Goal: Task Accomplishment & Management: Manage account settings

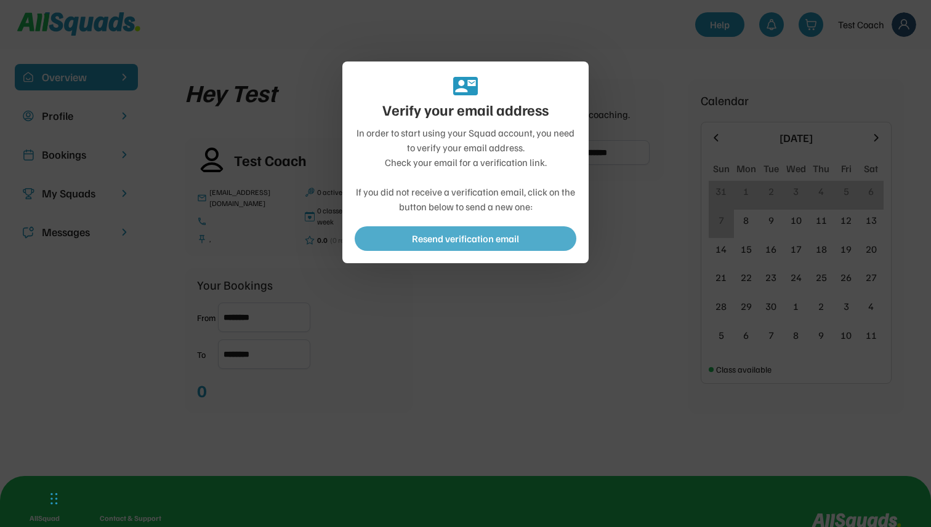
click at [450, 239] on button "Resend verification email" at bounding box center [465, 238] width 222 height 25
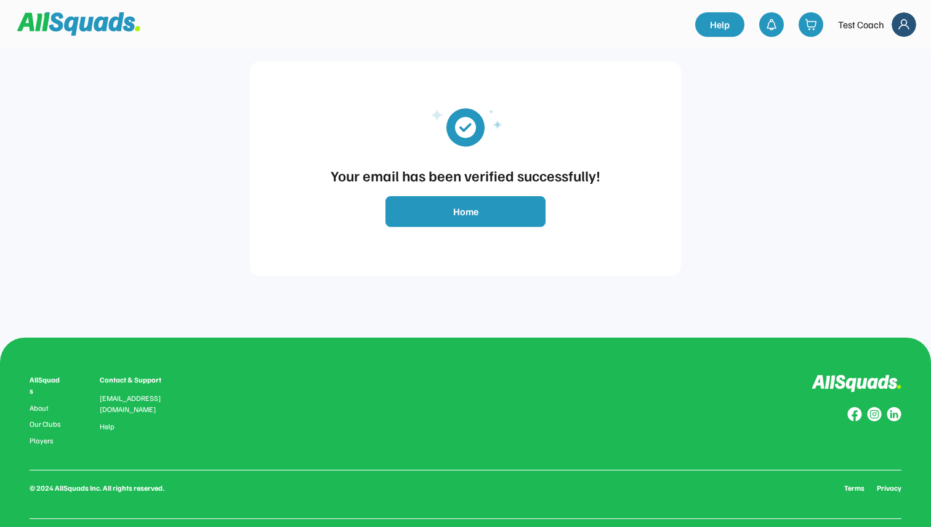
click at [465, 209] on button "Home" at bounding box center [465, 211] width 160 height 31
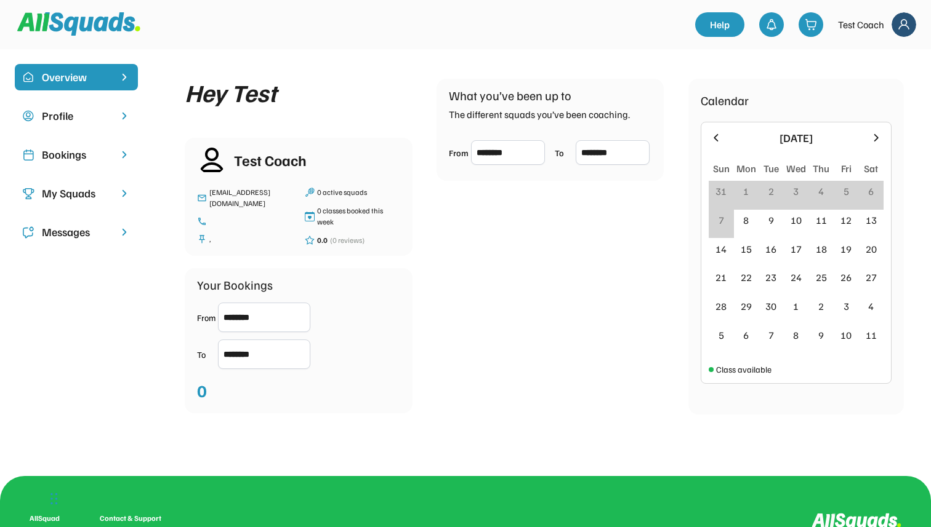
click at [97, 111] on div "Profile" at bounding box center [76, 116] width 69 height 17
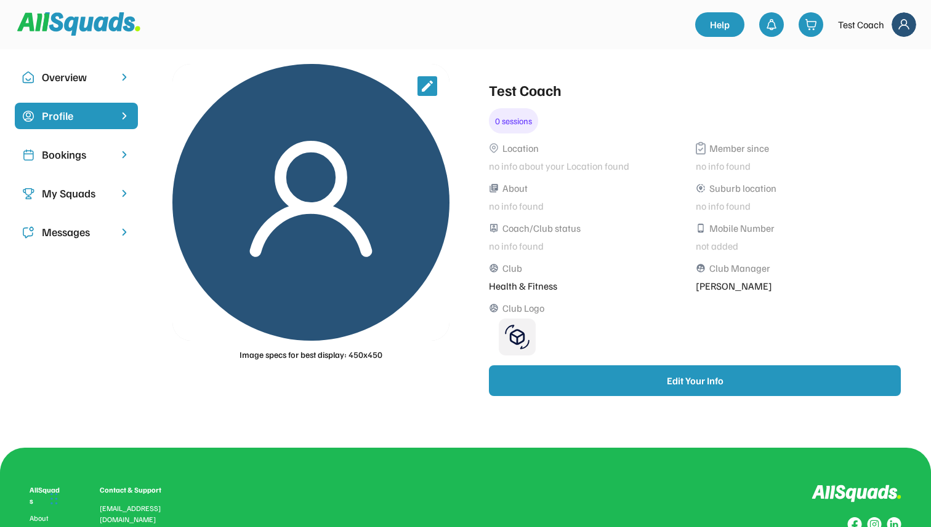
click at [99, 79] on div "Overview" at bounding box center [76, 77] width 69 height 17
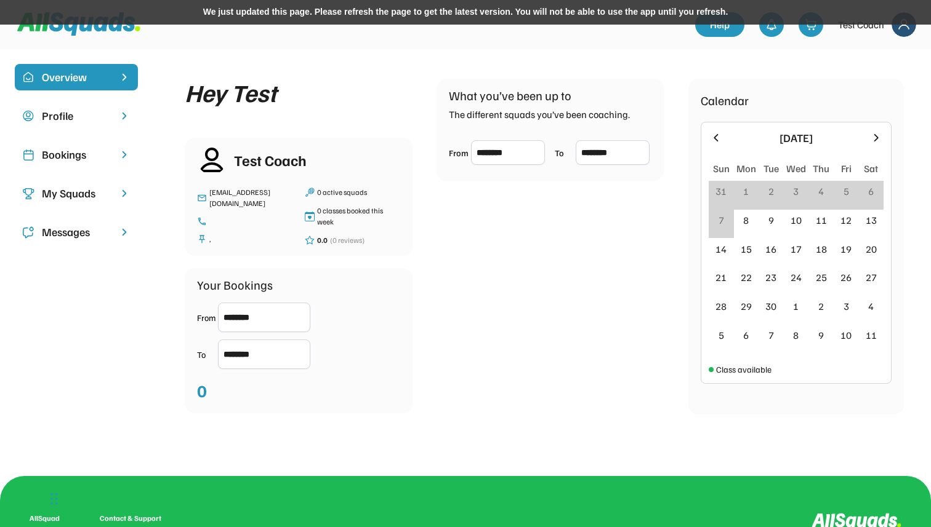
click at [448, 18] on div "We just updated this page. Please refresh the page to get the latest version. Y…" at bounding box center [465, 12] width 931 height 25
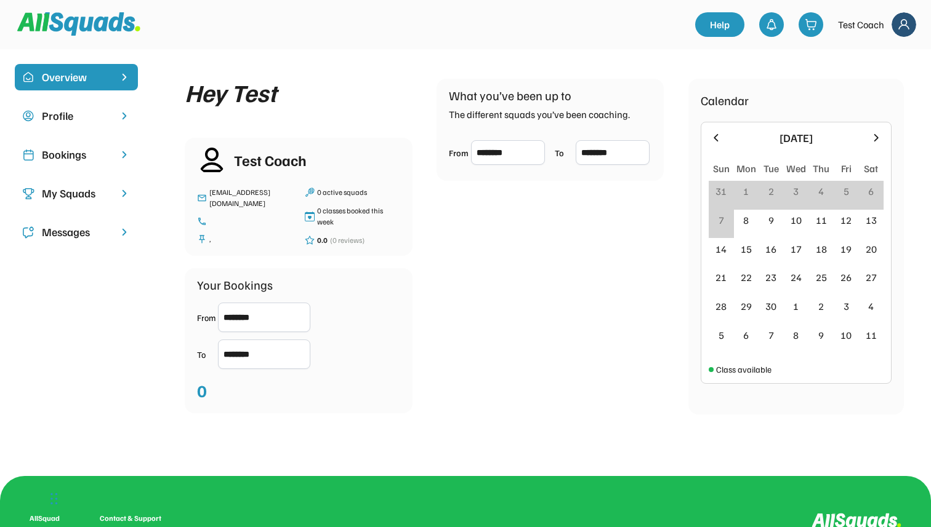
click at [369, 48] on div "Help Test Coach" at bounding box center [465, 24] width 931 height 49
click at [338, 10] on div at bounding box center [356, 24] width 678 height 34
click at [90, 111] on div "Profile" at bounding box center [76, 116] width 69 height 17
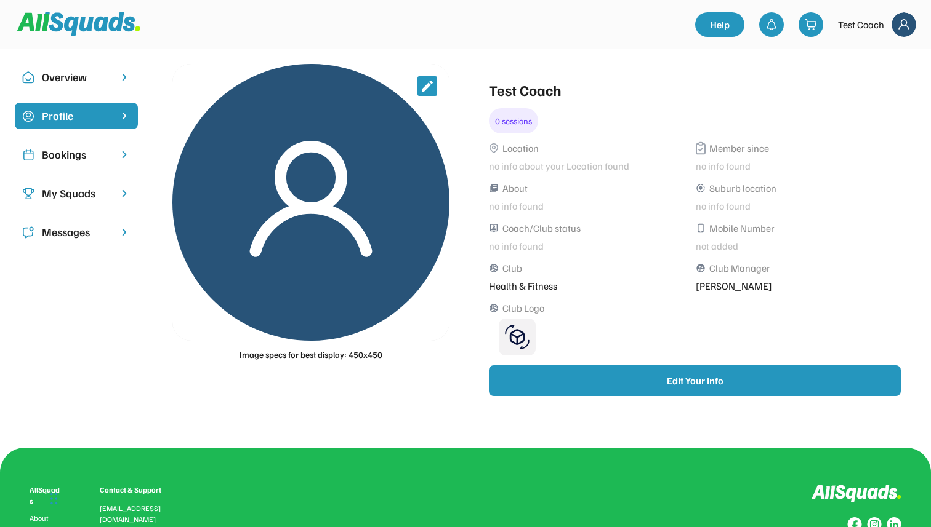
click at [357, 98] on div at bounding box center [310, 202] width 277 height 277
